Goal: Navigation & Orientation: Find specific page/section

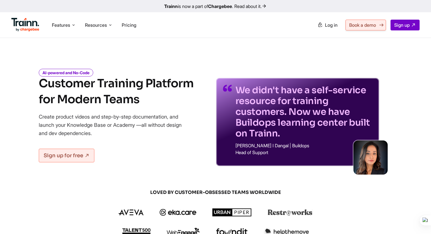
click at [358, 26] on span "Book a demo" at bounding box center [362, 25] width 27 height 6
click at [62, 26] on span "Features" at bounding box center [61, 25] width 18 height 6
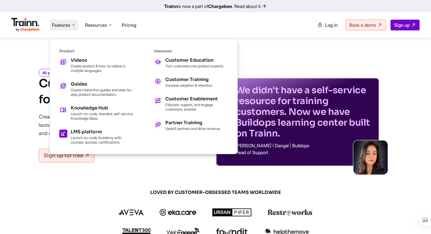
click at [85, 130] on h5 "LMS platform" at bounding box center [102, 132] width 63 height 5
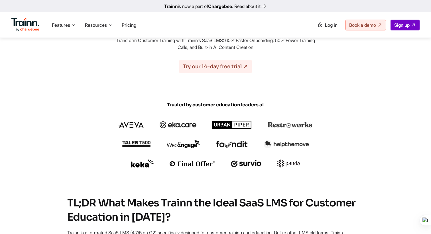
scroll to position [106, 0]
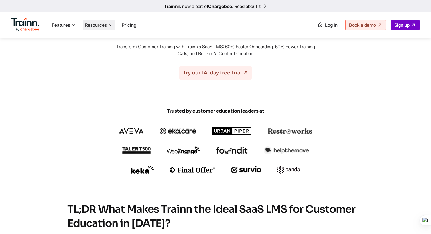
click at [101, 28] on span "Resources" at bounding box center [96, 25] width 22 height 6
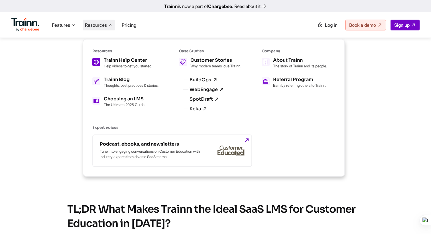
click at [128, 58] on h5 "Trainn Help Center" at bounding box center [128, 60] width 48 height 5
